Goal: Task Accomplishment & Management: Manage account settings

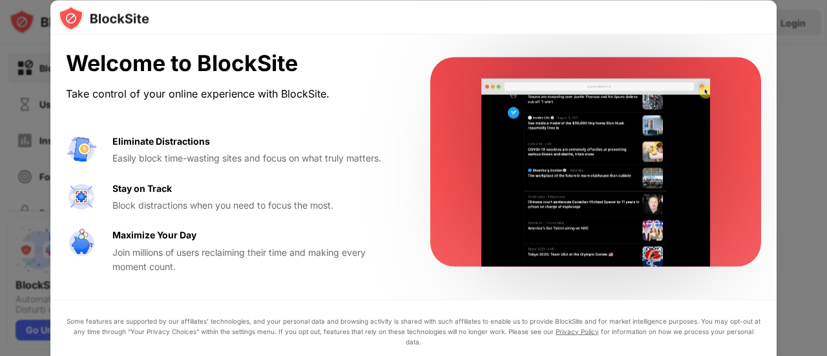
click at [788, 202] on div at bounding box center [413, 178] width 827 height 356
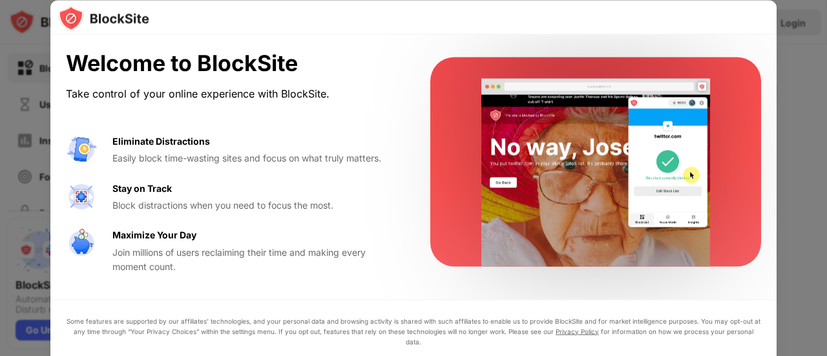
click at [108, 285] on div "Welcome to BlockSite Take control of your online experience with BlockSite. Eli…" at bounding box center [413, 162] width 726 height 254
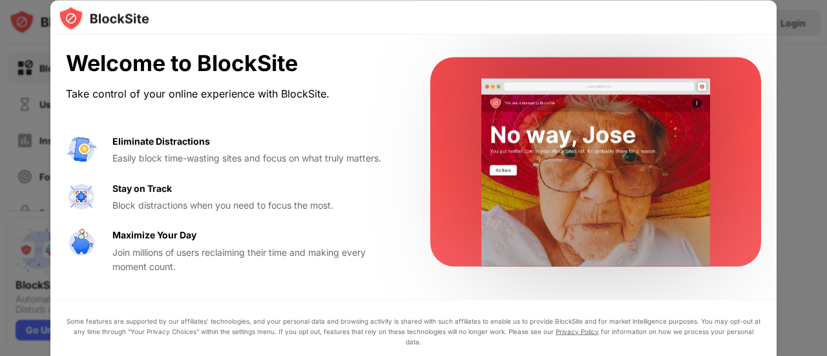
click at [338, 58] on div "Welcome to BlockSite" at bounding box center [232, 63] width 333 height 26
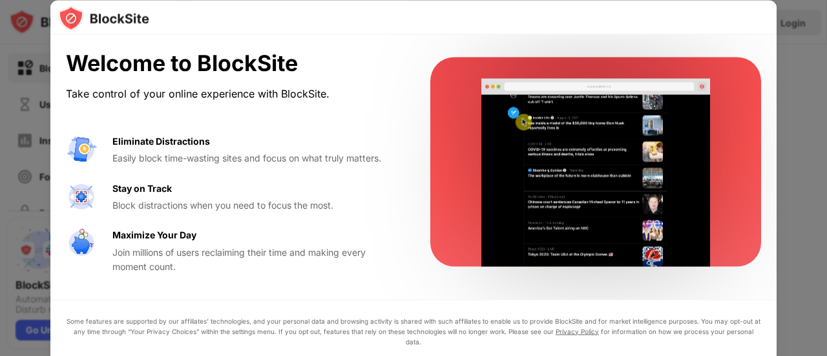
click at [74, 39] on div "Welcome to BlockSite Take control of your online experience with BlockSite. Eli…" at bounding box center [413, 162] width 726 height 254
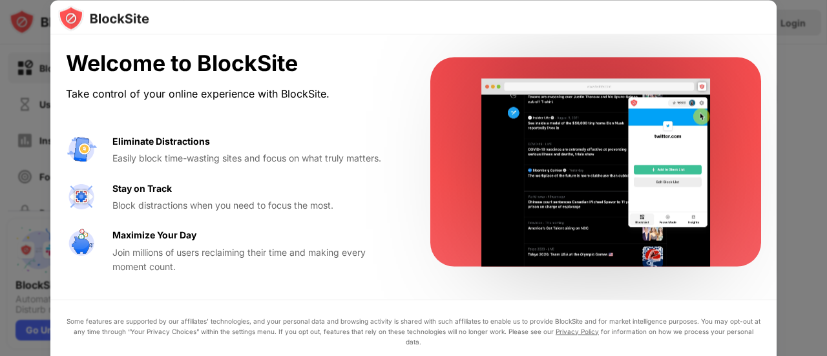
click at [31, 45] on div at bounding box center [413, 178] width 827 height 356
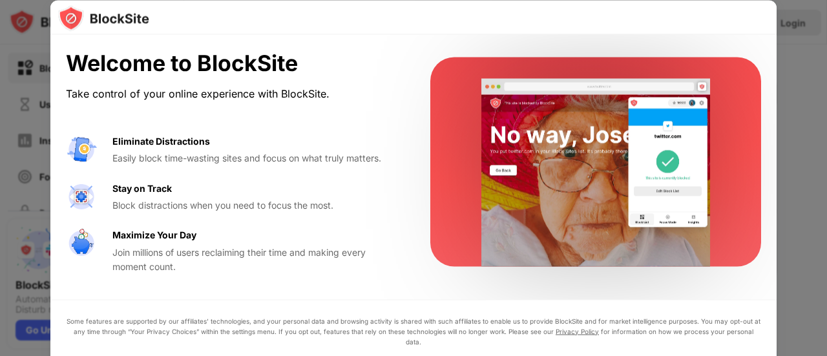
click at [783, 286] on div at bounding box center [413, 178] width 827 height 356
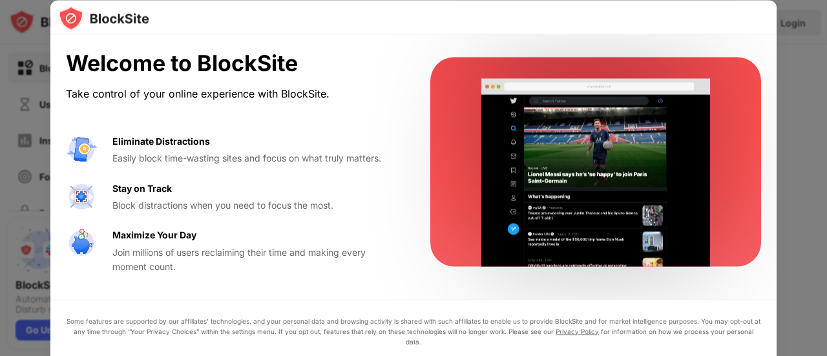
click at [666, 313] on div "Some features are supported by our affiliates’ technologies, and your personal …" at bounding box center [413, 356] width 726 height 114
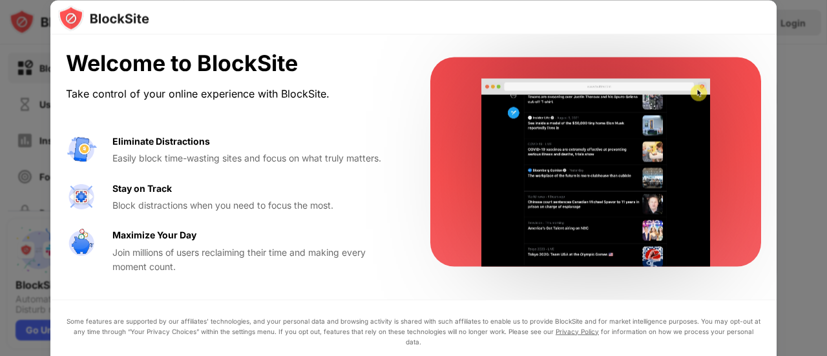
click at [632, 185] on video at bounding box center [596, 173] width 264 height 188
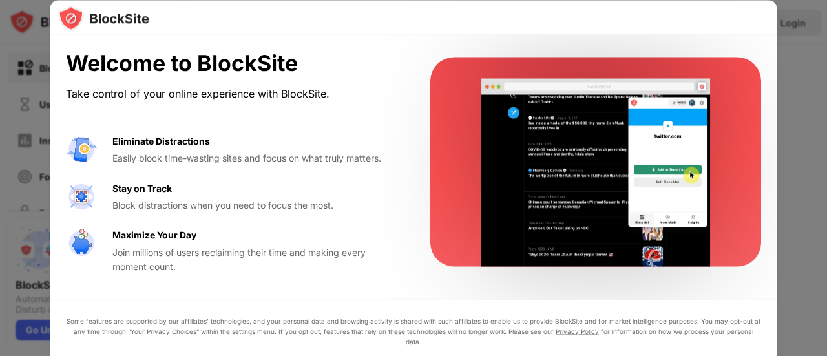
drag, startPoint x: 242, startPoint y: 190, endPoint x: 176, endPoint y: 243, distance: 84.1
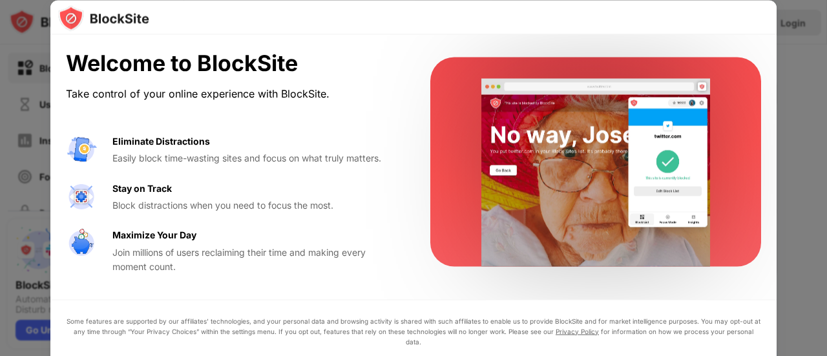
click at [229, 201] on div "Stay on Track Block distractions when you need to focus the most." at bounding box center [255, 197] width 287 height 32
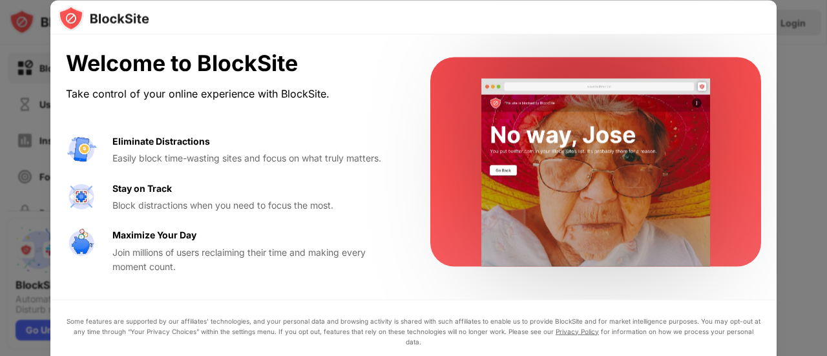
click at [170, 246] on div "Join millions of users reclaiming their time and making every moment count." at bounding box center [255, 259] width 287 height 29
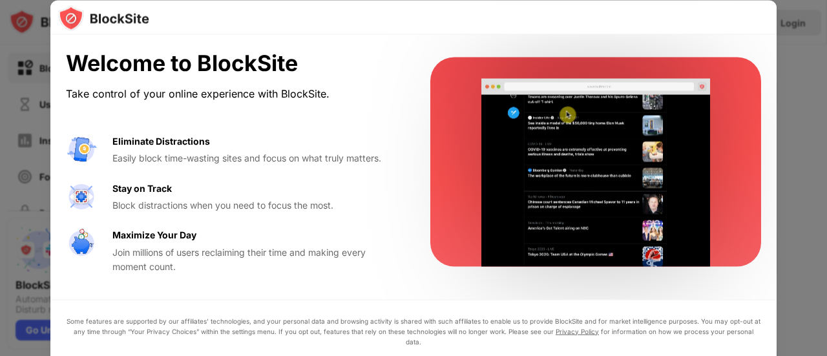
click at [150, 233] on div "Maximize Your Day" at bounding box center [154, 235] width 84 height 14
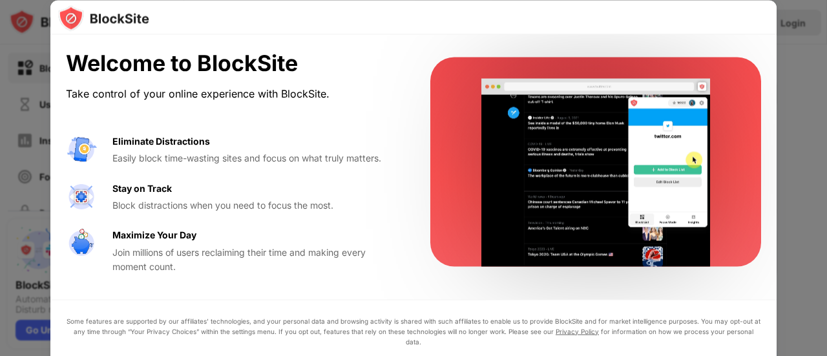
click at [142, 188] on div "Stay on Track" at bounding box center [141, 188] width 59 height 14
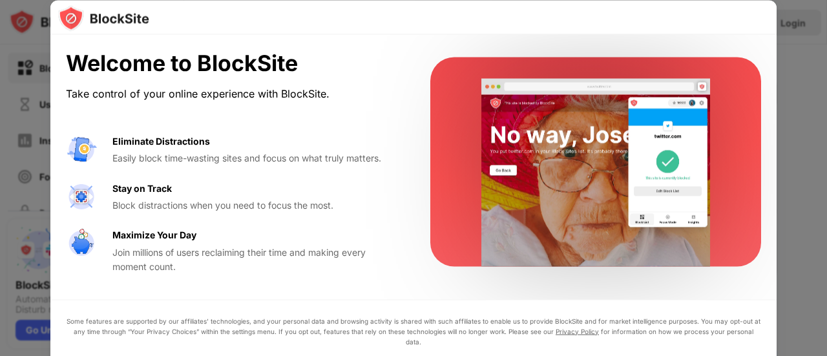
click at [159, 249] on div "Join millions of users reclaiming their time and making every moment count." at bounding box center [255, 259] width 287 height 29
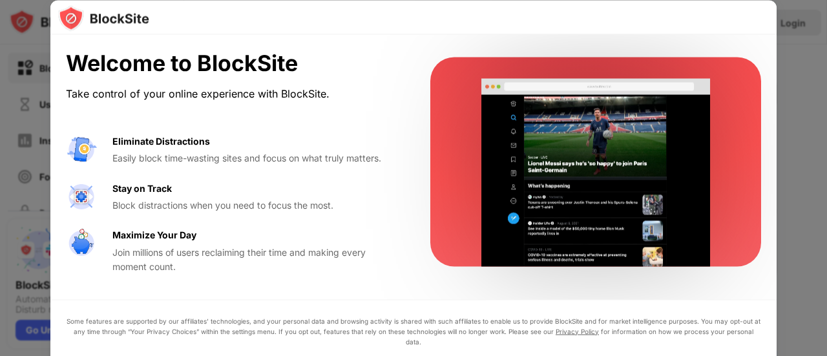
click at [750, 36] on div "Welcome to BlockSite Take control of your online experience with BlockSite. Eli…" at bounding box center [413, 162] width 726 height 254
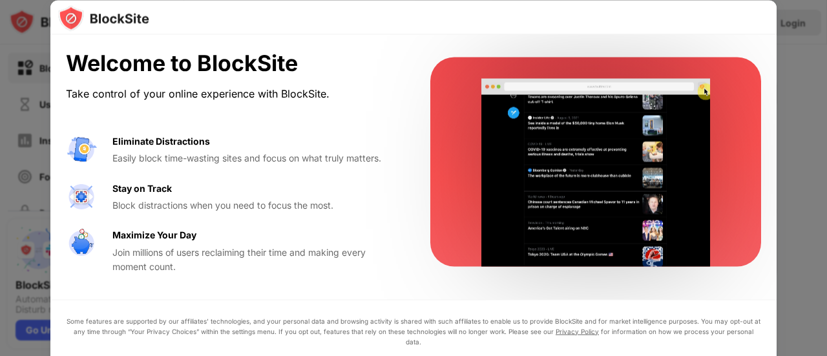
click at [802, 72] on div at bounding box center [413, 178] width 827 height 356
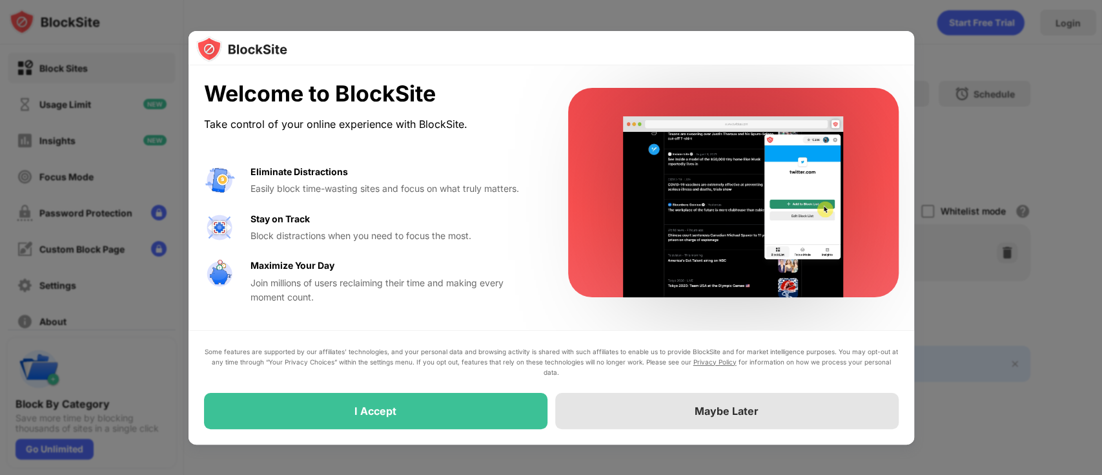
click at [708, 355] on div "Maybe Later" at bounding box center [727, 410] width 64 height 13
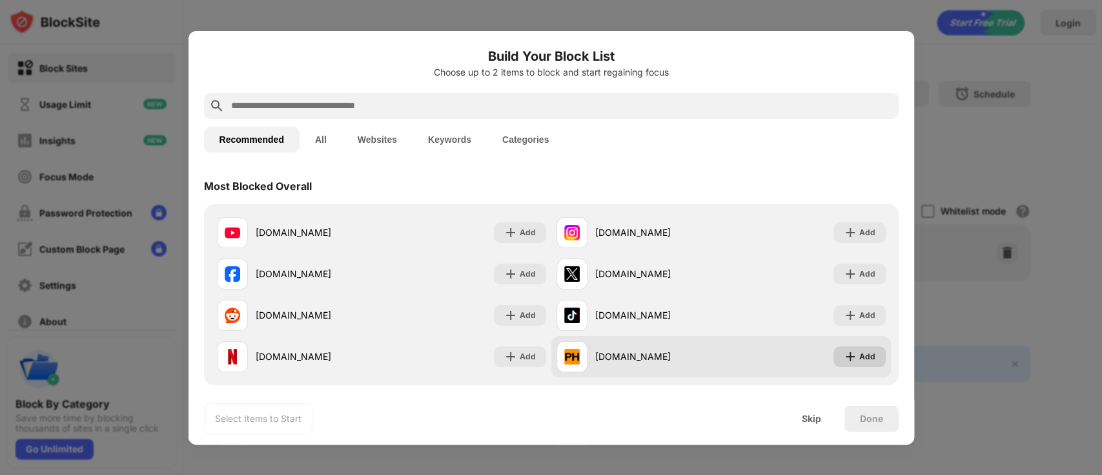
click at [826, 354] on img at bounding box center [850, 356] width 13 height 13
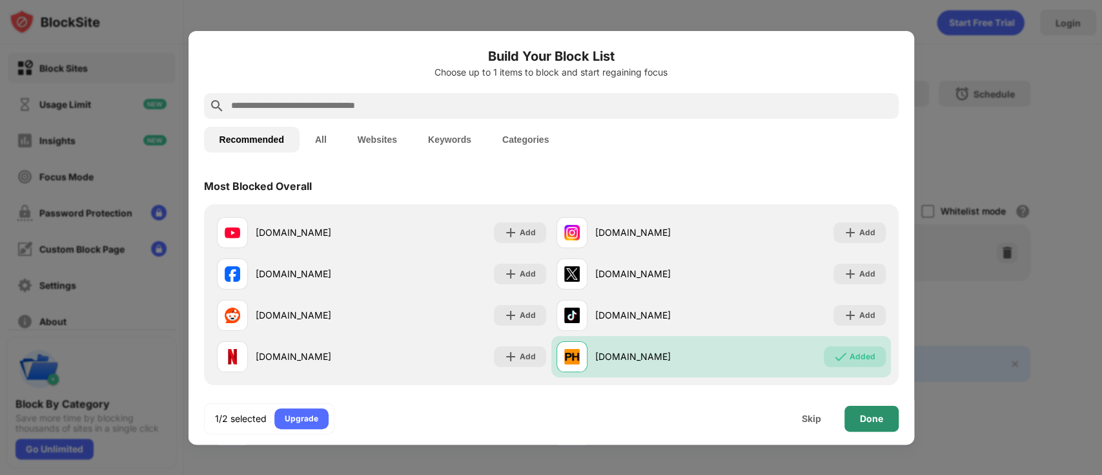
click at [826, 355] on div "Done" at bounding box center [871, 418] width 23 height 10
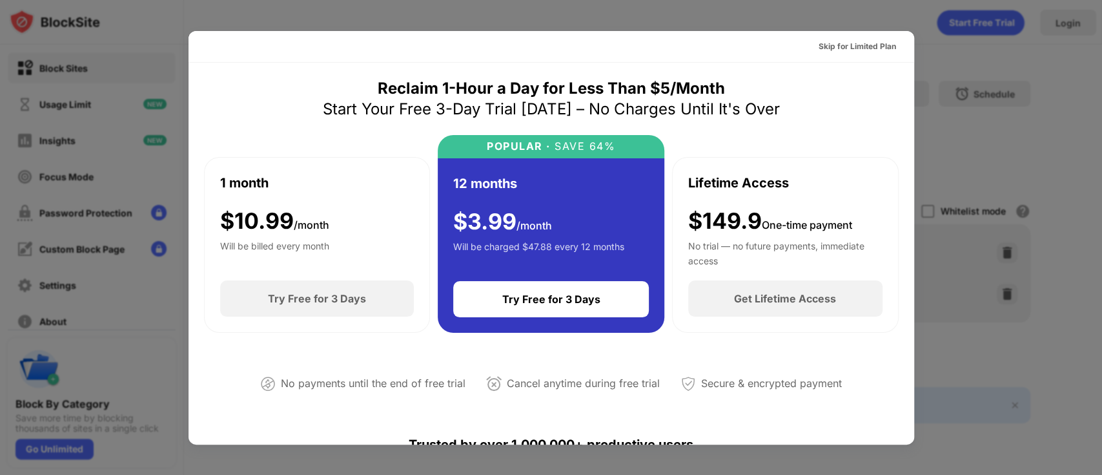
click at [826, 355] on div at bounding box center [551, 237] width 1102 height 475
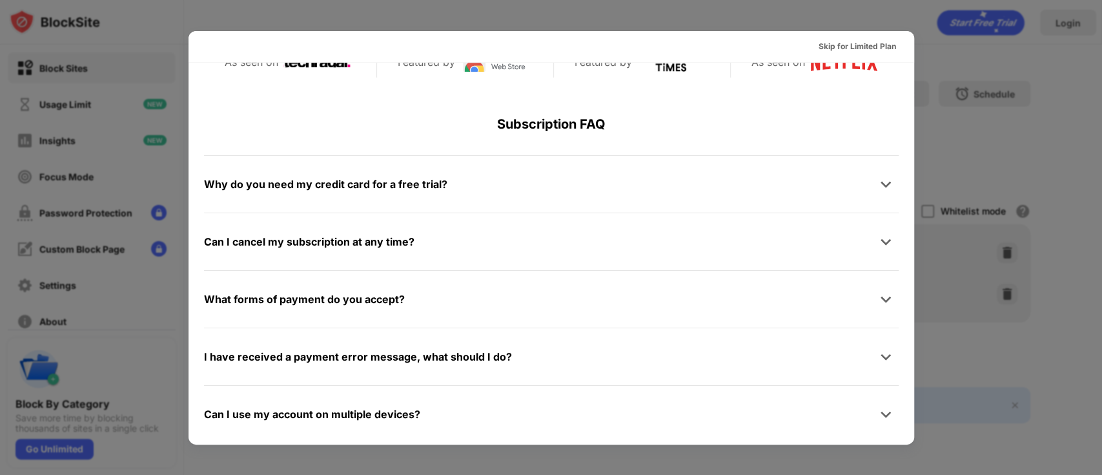
scroll to position [630, 0]
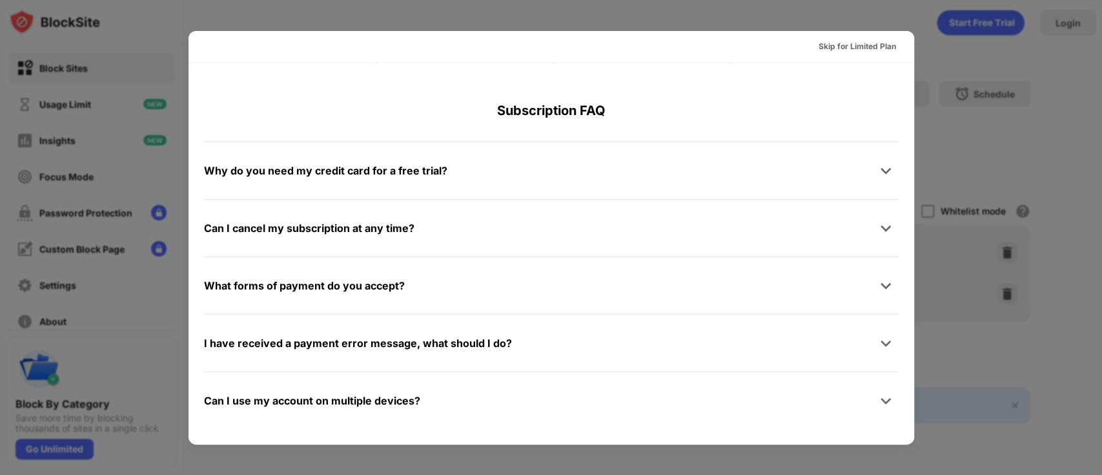
click at [826, 355] on div at bounding box center [551, 237] width 1102 height 475
click at [826, 49] on div "Skip for Limited Plan" at bounding box center [857, 46] width 77 height 13
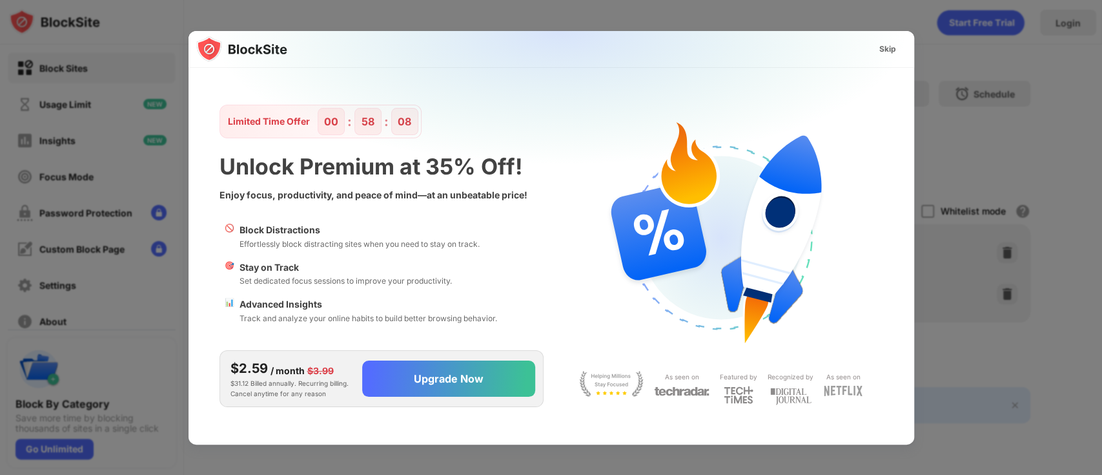
scroll to position [0, 0]
click at [826, 48] on div "Skip" at bounding box center [888, 49] width 17 height 13
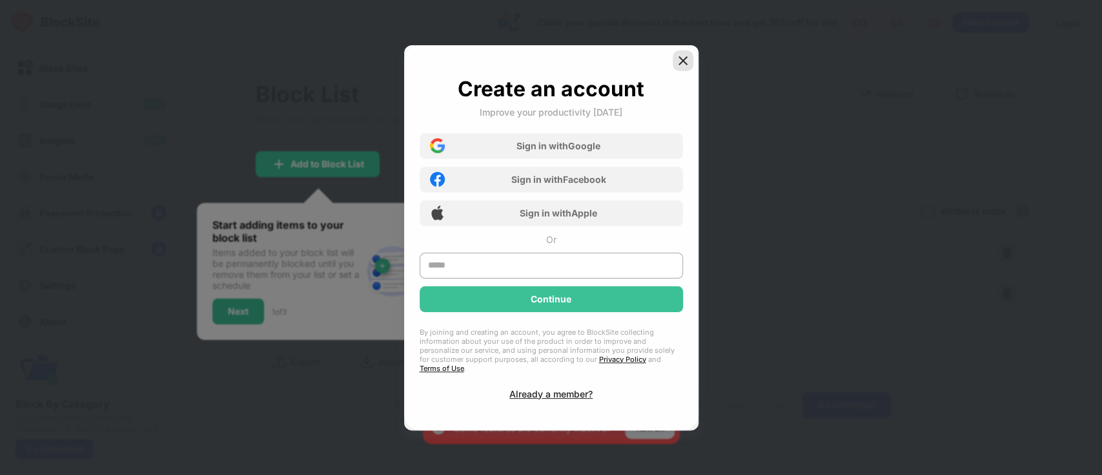
click at [688, 60] on img at bounding box center [683, 60] width 13 height 13
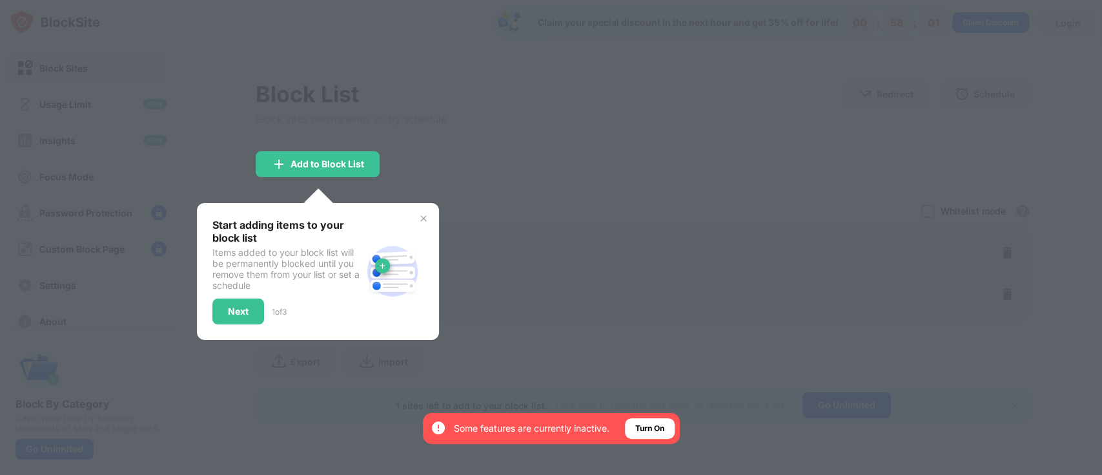
click at [619, 246] on div at bounding box center [551, 237] width 1102 height 475
click at [444, 355] on div at bounding box center [551, 237] width 1102 height 475
click at [424, 217] on img at bounding box center [423, 218] width 10 height 10
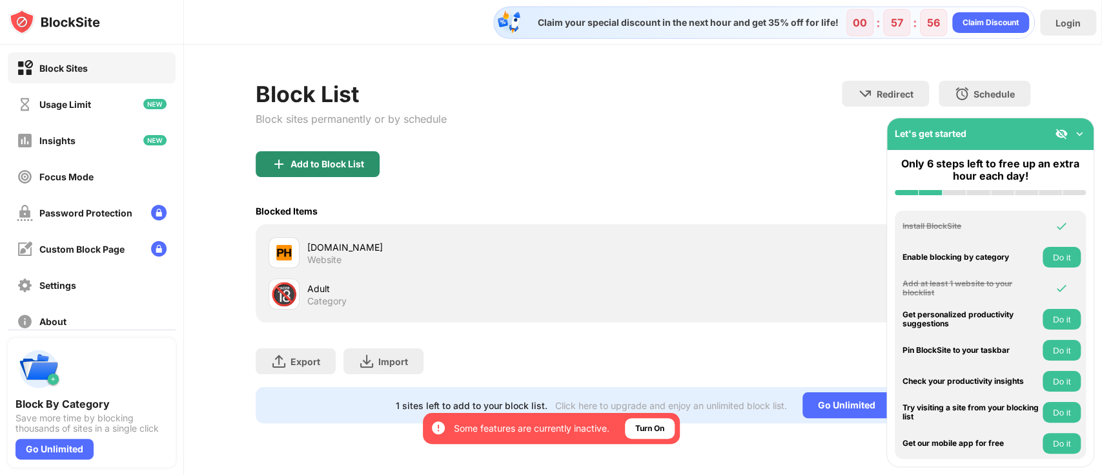
click at [352, 155] on div "Add to Block List" at bounding box center [318, 164] width 124 height 26
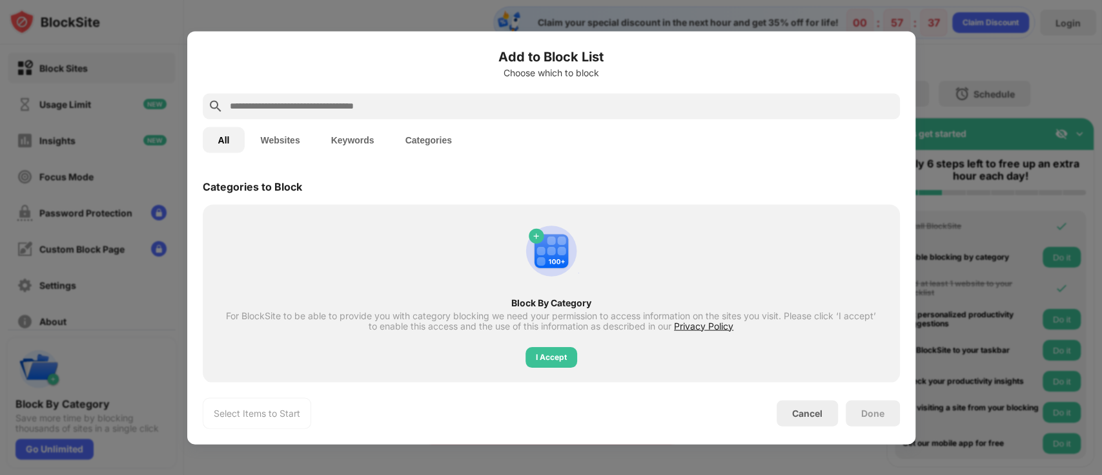
click at [312, 103] on input "text" at bounding box center [562, 105] width 666 height 15
paste input "**********"
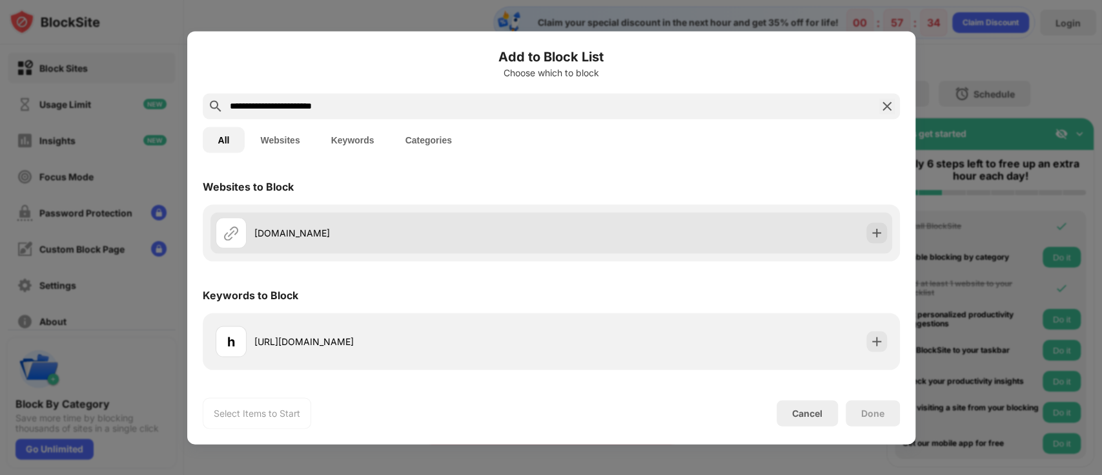
type input "**********"
click at [506, 244] on div "news.yahoo.co.jp" at bounding box center [384, 232] width 336 height 31
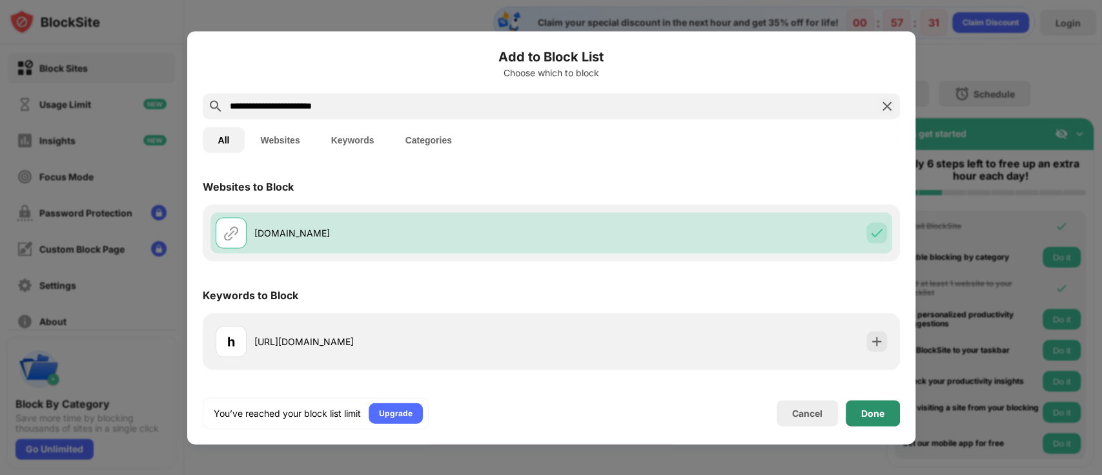
click at [826, 355] on div "Done" at bounding box center [873, 413] width 54 height 26
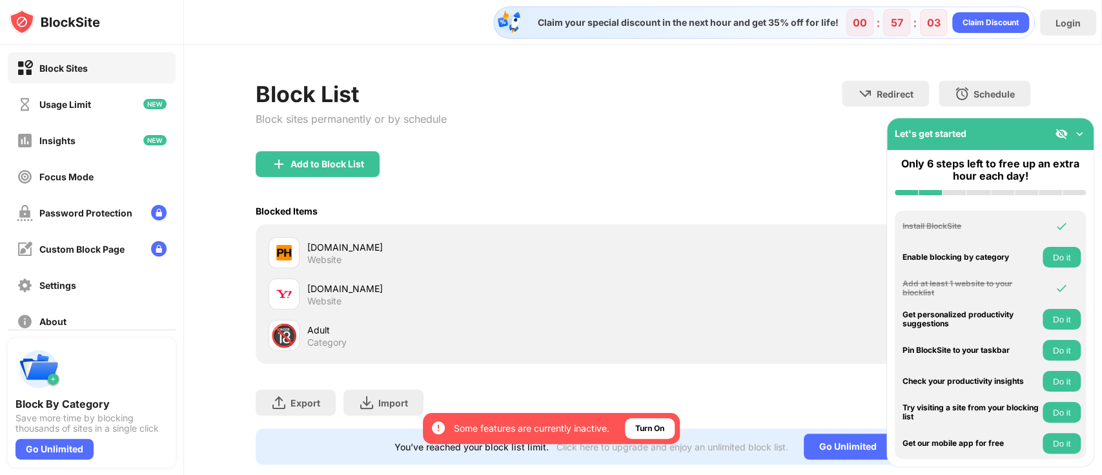
click at [826, 143] on div "Block List Block sites permanently or by schedule Redirect Choose a site to be …" at bounding box center [643, 116] width 775 height 70
click at [345, 175] on div "Add to Block List" at bounding box center [318, 164] width 124 height 26
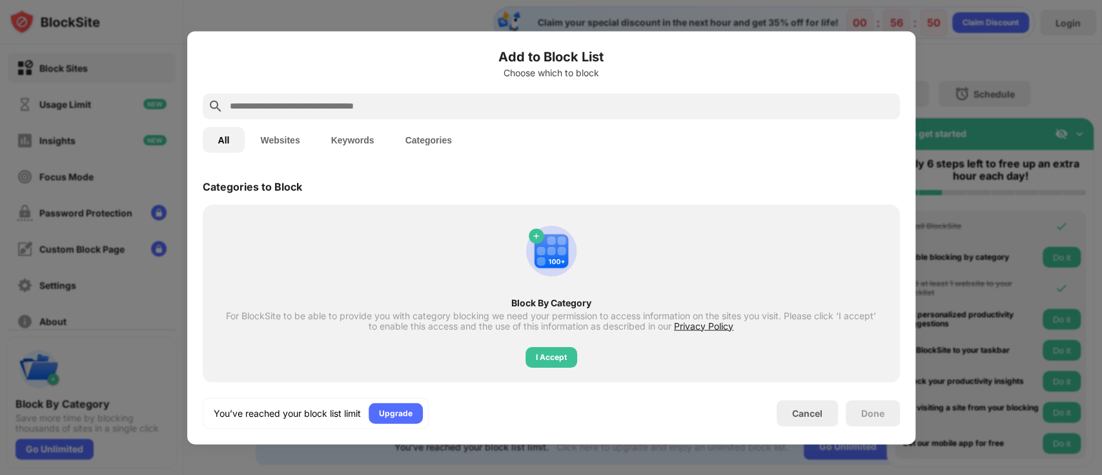
click at [364, 103] on input "text" at bounding box center [562, 105] width 666 height 15
paste input "**********"
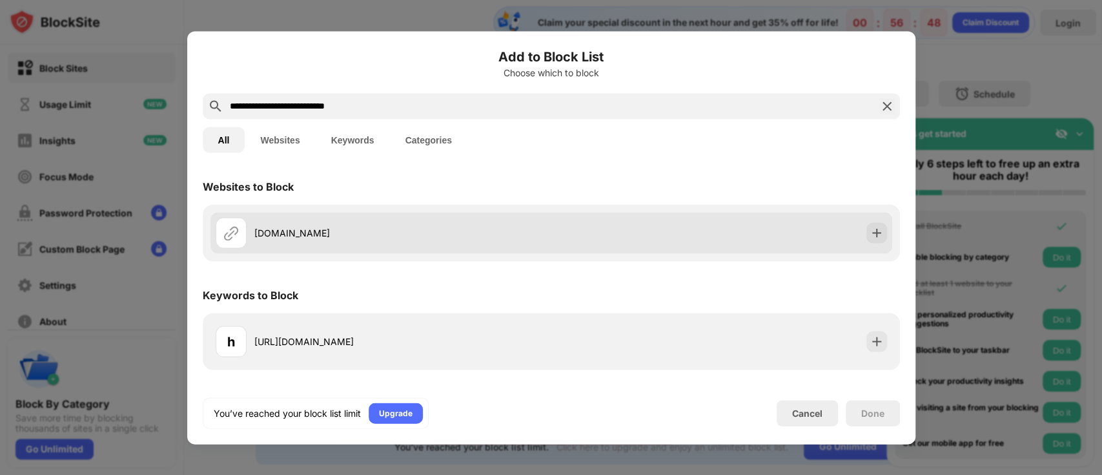
type input "**********"
click at [429, 251] on div "angel-garden.blog.jp" at bounding box center [552, 232] width 682 height 41
click at [826, 228] on img at bounding box center [876, 232] width 13 height 13
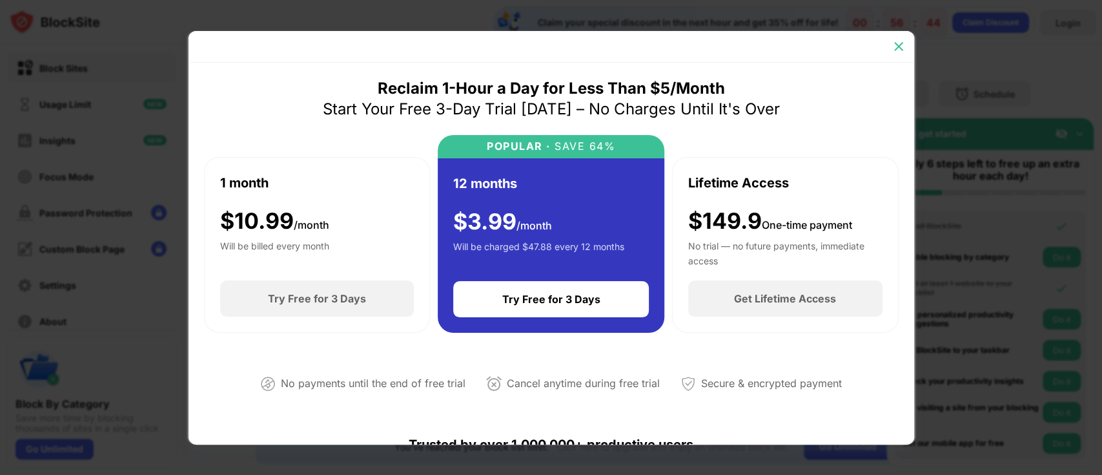
click at [826, 37] on div at bounding box center [899, 46] width 21 height 21
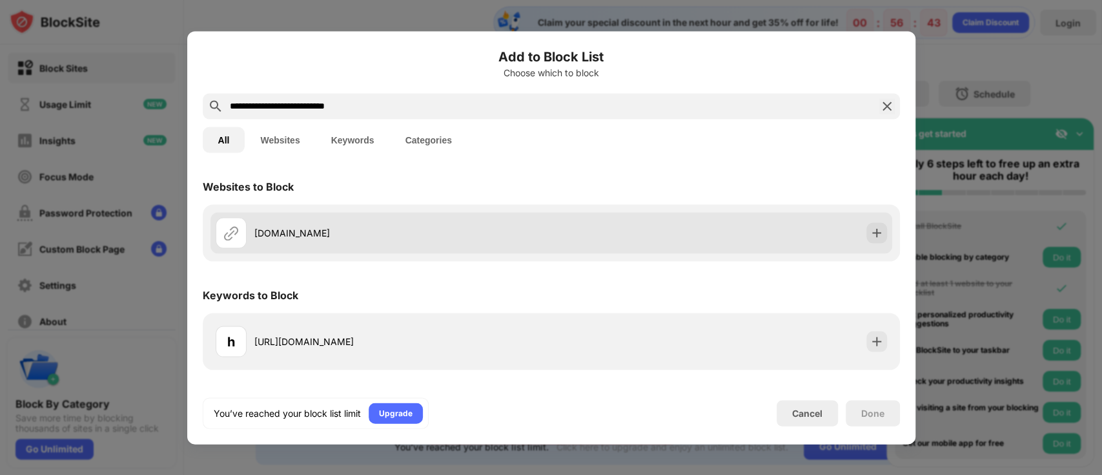
click at [394, 245] on div "angel-garden.blog.jp" at bounding box center [384, 232] width 336 height 31
click at [283, 241] on div "angel-garden.blog.jp" at bounding box center [384, 232] width 336 height 31
click at [234, 238] on img at bounding box center [230, 232] width 15 height 15
click at [826, 236] on img at bounding box center [876, 232] width 13 height 13
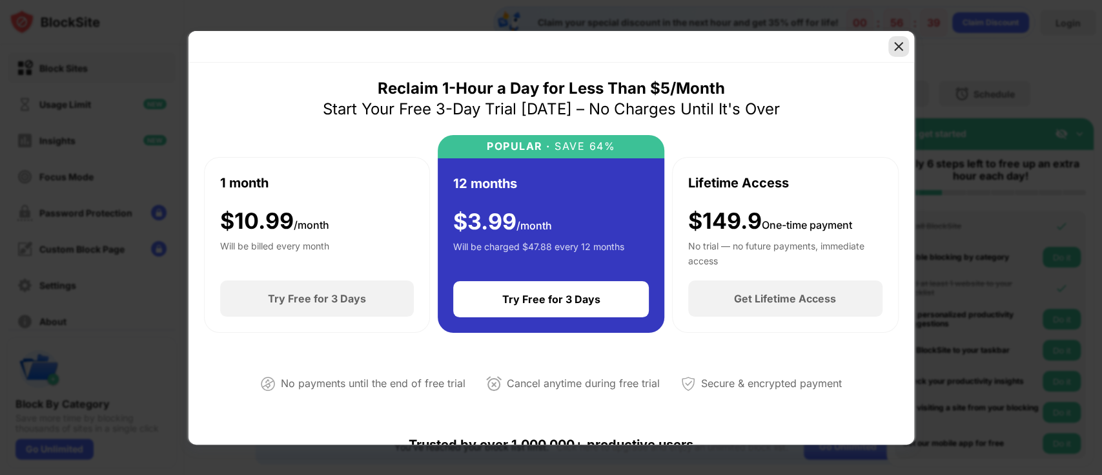
click at [826, 43] on img at bounding box center [898, 46] width 13 height 13
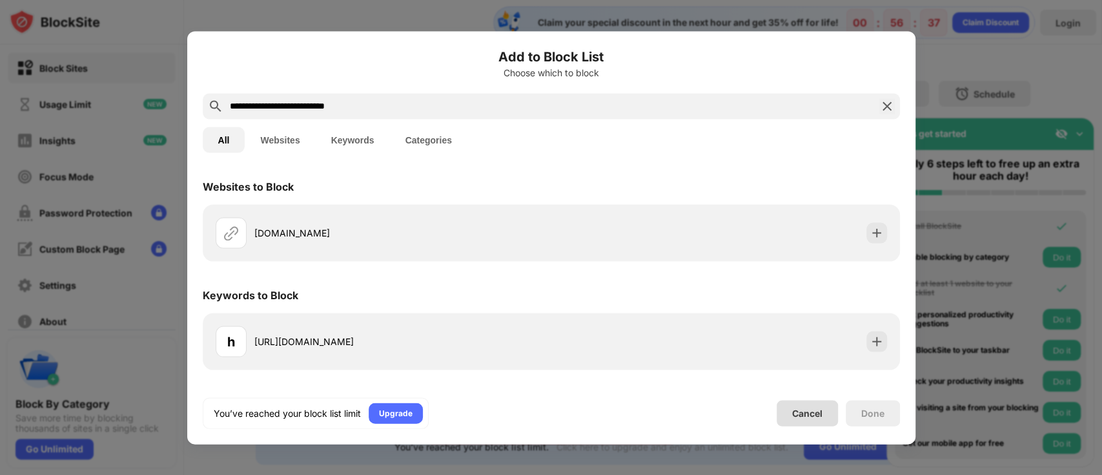
click at [811, 355] on div "Cancel" at bounding box center [807, 412] width 30 height 11
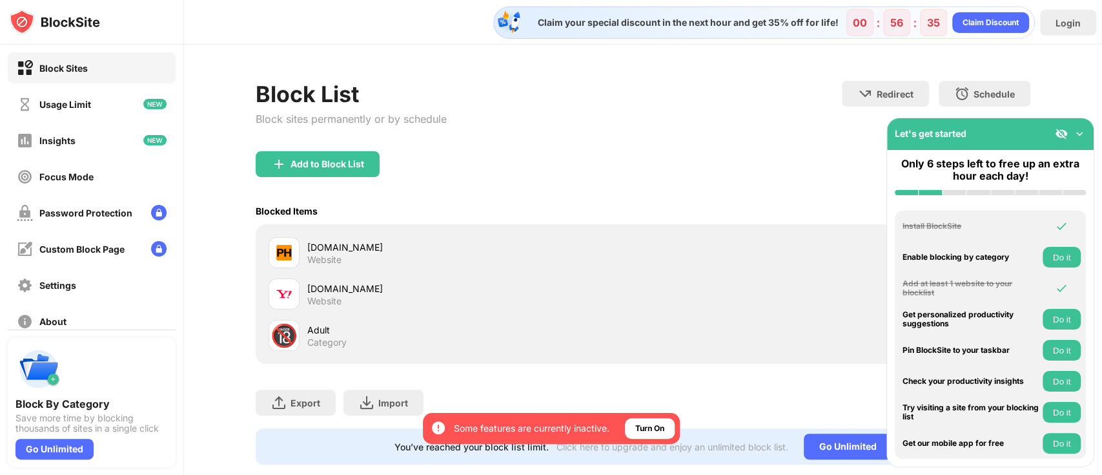
click at [693, 338] on div "🔞 Adult Category" at bounding box center [642, 334] width 759 height 41
click at [648, 334] on div "🔞 Adult Category" at bounding box center [642, 334] width 759 height 41
click at [826, 135] on img at bounding box center [1079, 133] width 13 height 13
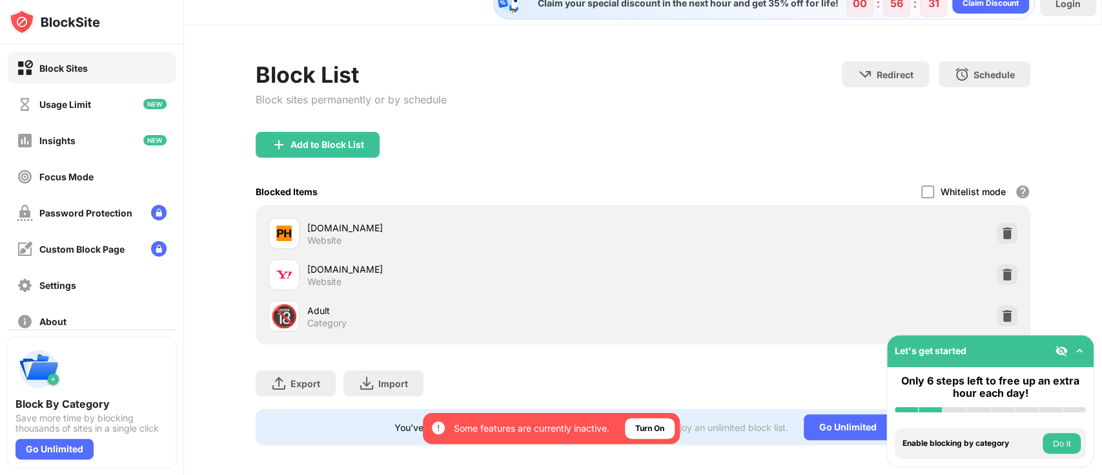
scroll to position [37, 0]
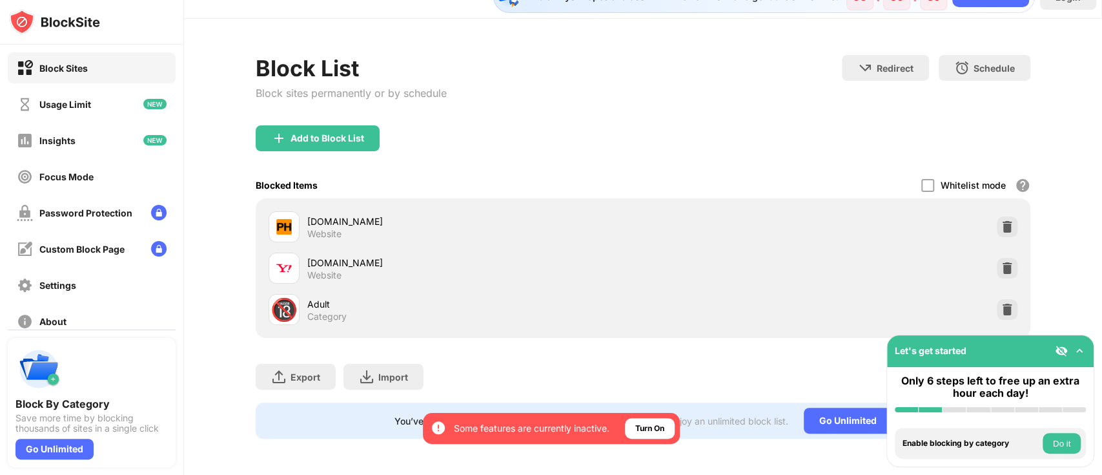
click at [523, 141] on div "Add to Block List" at bounding box center [643, 148] width 775 height 46
click at [826, 220] on img at bounding box center [1007, 226] width 13 height 13
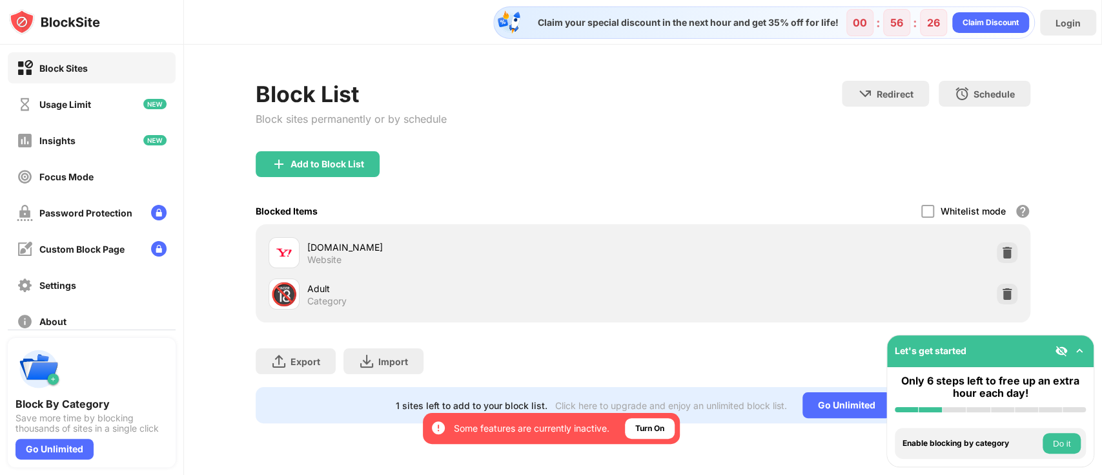
scroll to position [0, 0]
click at [826, 349] on img at bounding box center [1079, 350] width 13 height 13
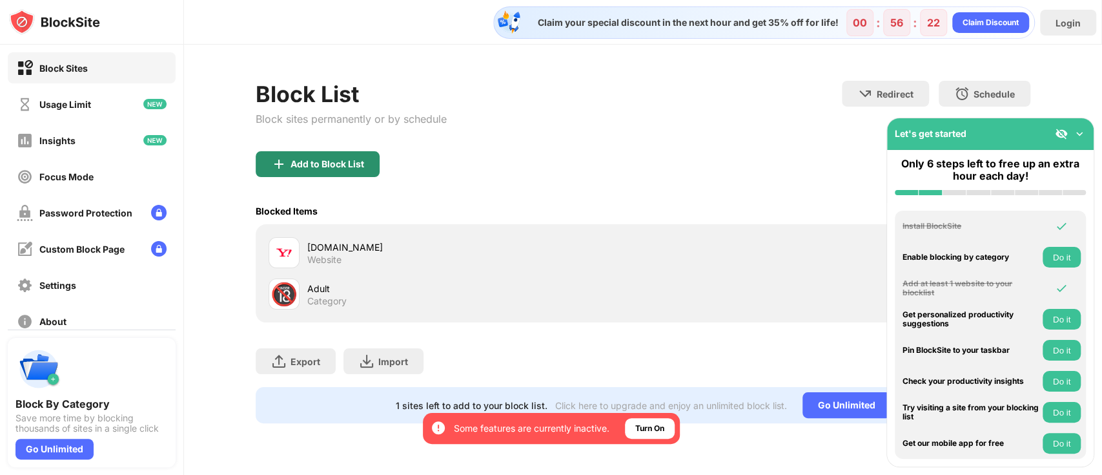
click at [351, 167] on div "Add to Block List" at bounding box center [328, 164] width 74 height 10
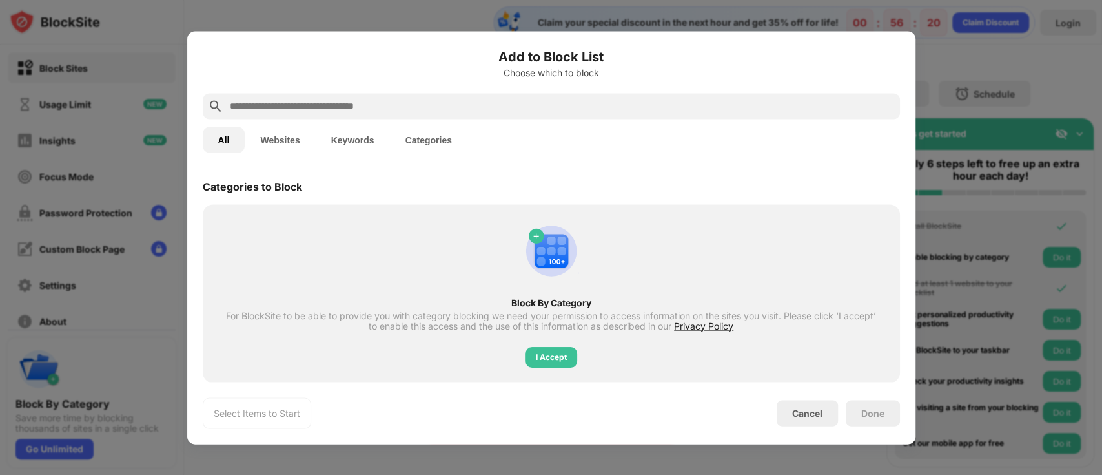
click at [417, 104] on input "text" at bounding box center [562, 105] width 666 height 15
paste input "**********"
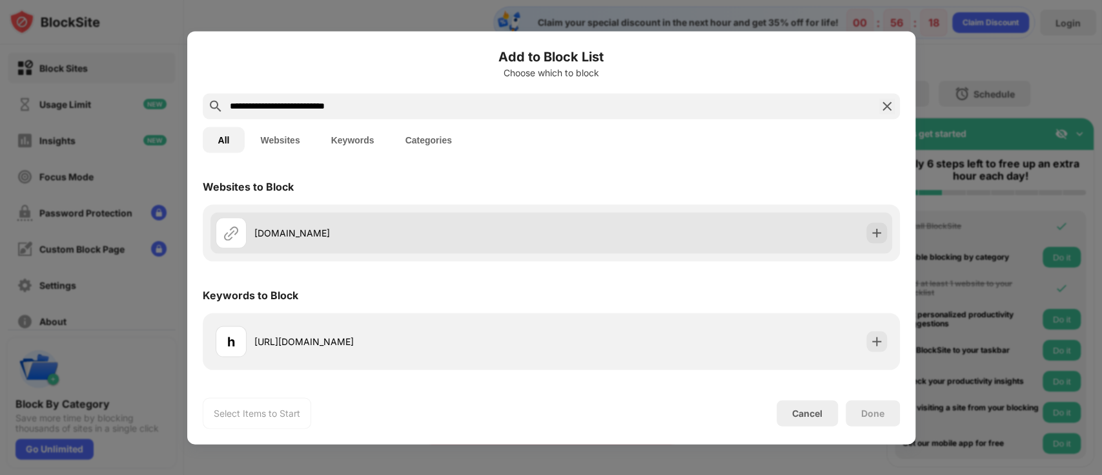
type input "**********"
click at [675, 238] on div "angel-garden.blog.jp" at bounding box center [552, 232] width 682 height 41
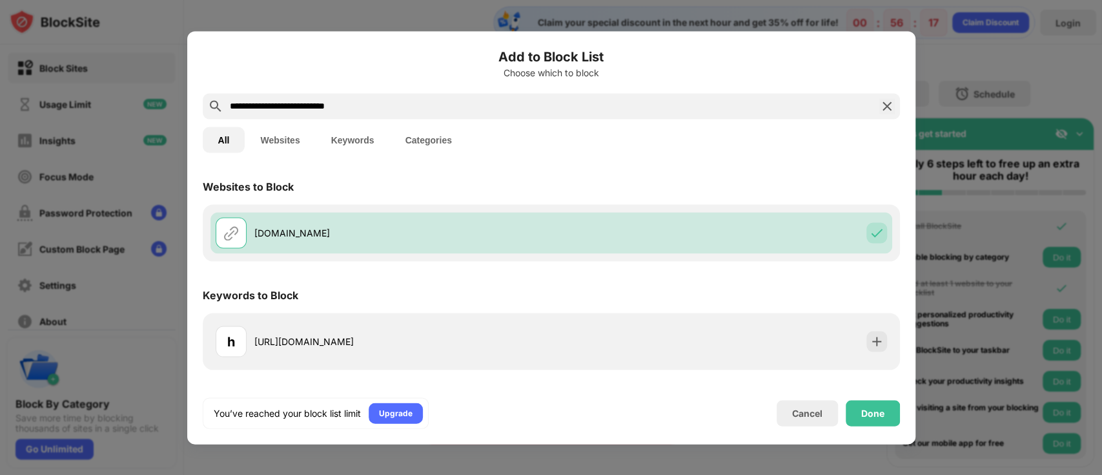
click at [826, 355] on div "Done" at bounding box center [873, 413] width 54 height 26
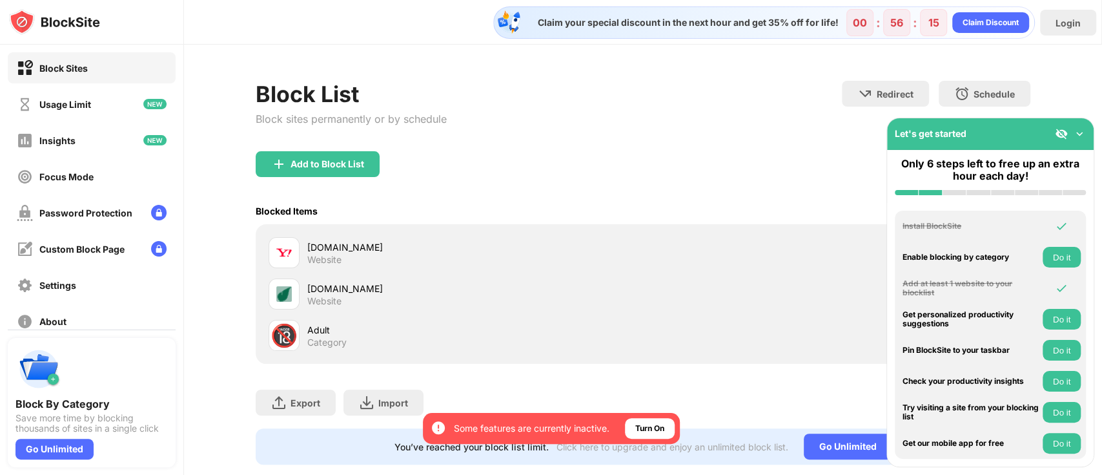
click at [826, 136] on img at bounding box center [1079, 133] width 13 height 13
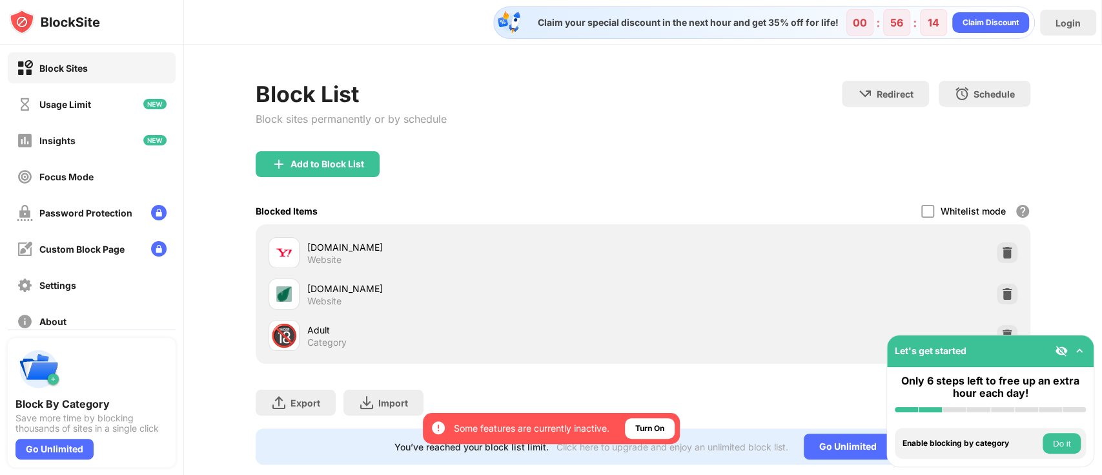
click at [675, 145] on div "Block List Block sites permanently or by schedule Redirect Choose a site to be …" at bounding box center [643, 116] width 775 height 70
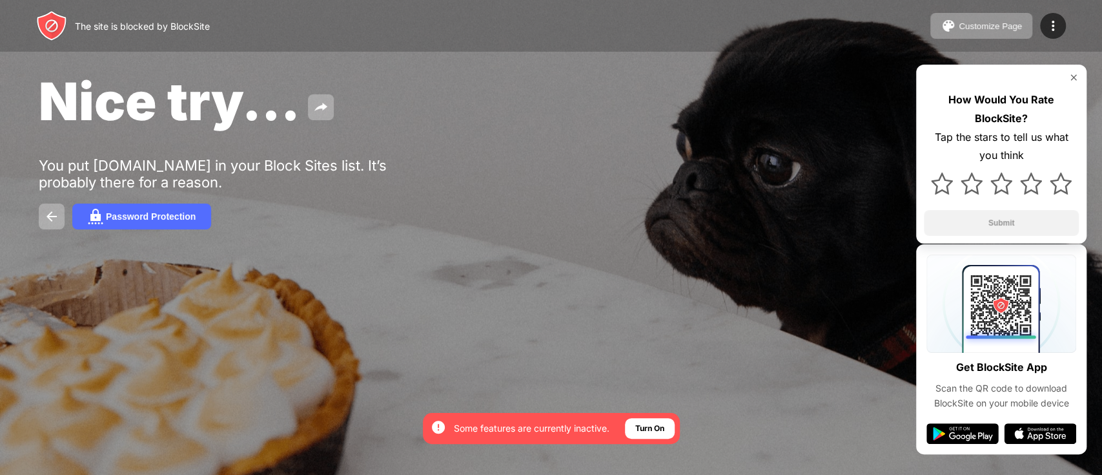
drag, startPoint x: 1075, startPoint y: 72, endPoint x: 1040, endPoint y: 88, distance: 38.4
click at [1074, 73] on img at bounding box center [1074, 77] width 10 height 10
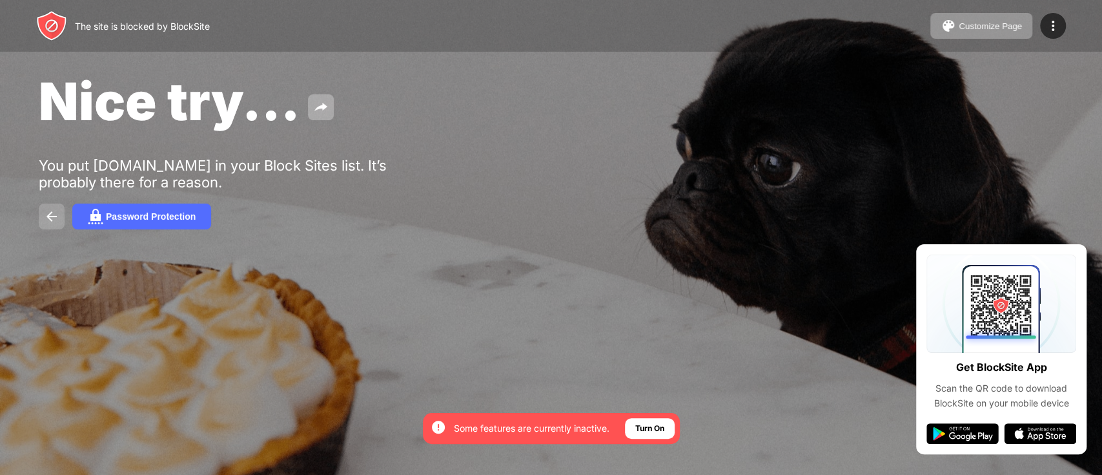
click at [50, 216] on img at bounding box center [51, 216] width 15 height 15
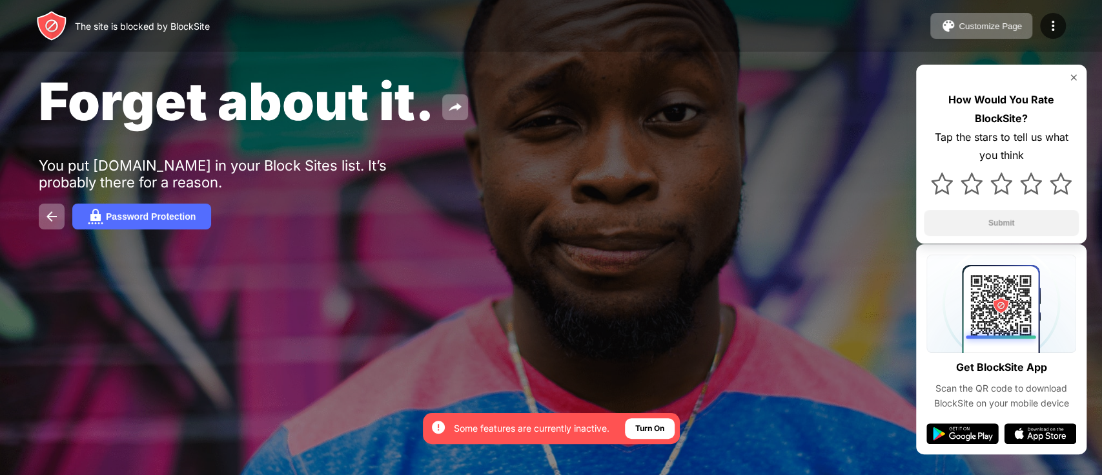
click at [1074, 75] on img at bounding box center [1074, 77] width 10 height 10
